Goal: Task Accomplishment & Management: Manage account settings

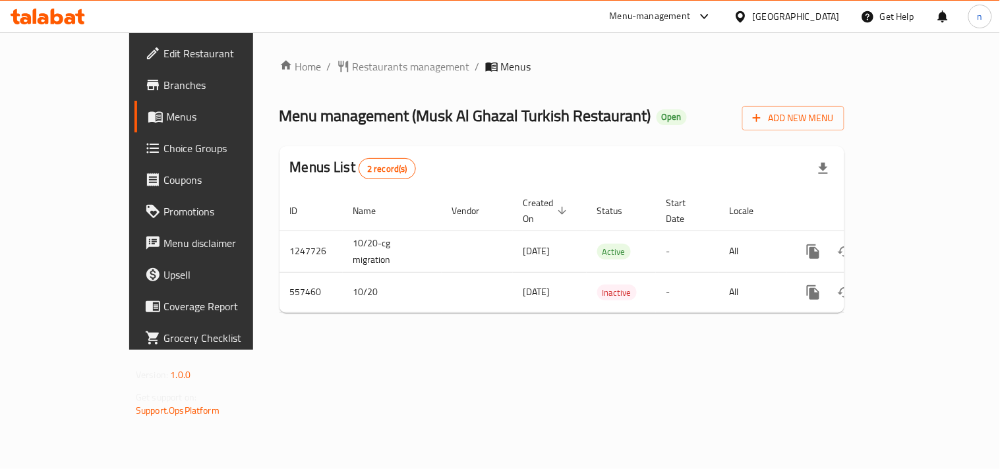
click at [793, 11] on div "Oman" at bounding box center [786, 17] width 127 height 32
click at [748, 20] on icon at bounding box center [741, 17] width 14 height 14
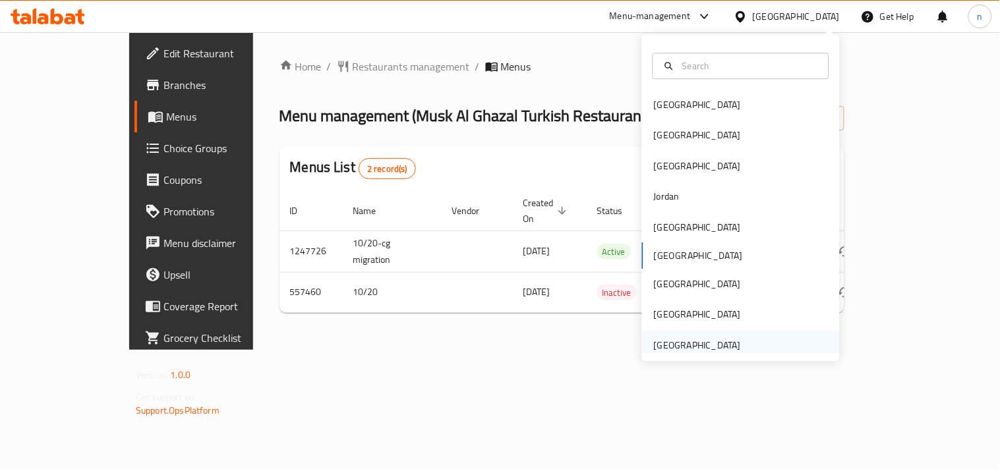
click at [729, 338] on div "[GEOGRAPHIC_DATA]" at bounding box center [697, 345] width 108 height 30
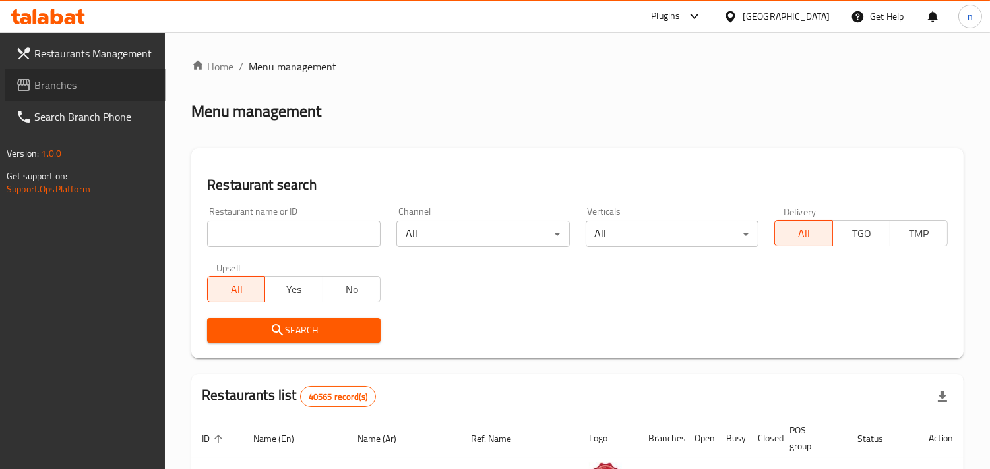
click at [76, 86] on span "Branches" at bounding box center [94, 85] width 121 height 16
